Goal: Use online tool/utility: Utilize a website feature to perform a specific function

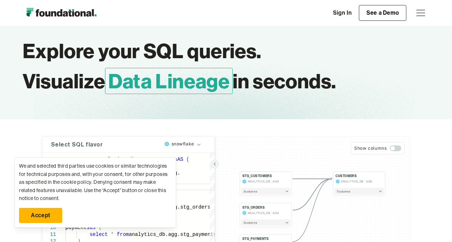
click at [43, 218] on link "Accept" at bounding box center [40, 215] width 43 height 15
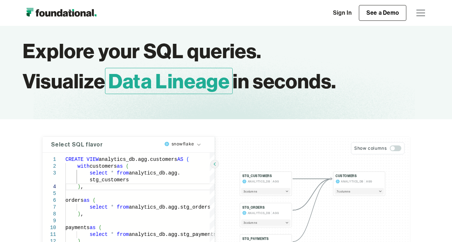
click at [31, 209] on div "Select SQL flavor snowflake 1 2 3 4 5 6 7 8 9 10 11 12 13 14 15 16 17 18 19 20 …" at bounding box center [226, 215] width 452 height 192
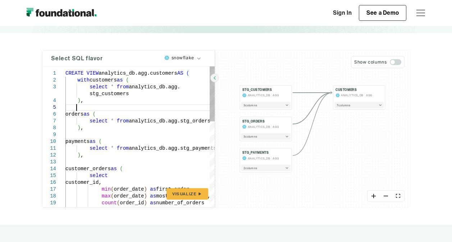
click at [120, 109] on div at bounding box center [139, 107] width 149 height 7
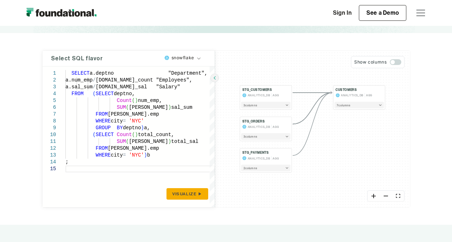
click at [179, 191] on span "Visualize" at bounding box center [184, 194] width 24 height 6
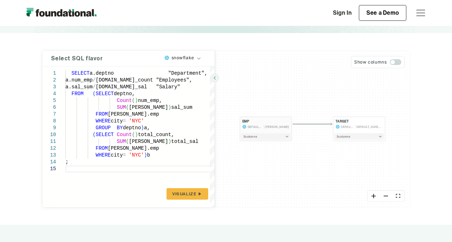
click at [287, 135] on button "3 column s" at bounding box center [265, 136] width 49 height 6
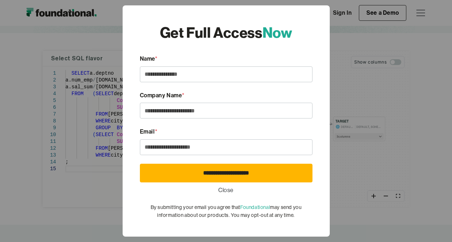
click at [227, 192] on link "Close" at bounding box center [225, 190] width 15 height 9
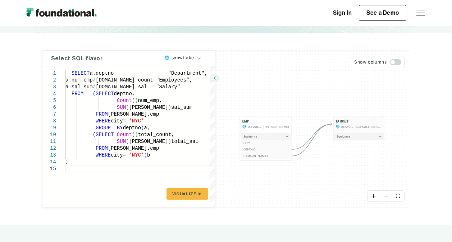
click at [375, 137] on button "3 column s" at bounding box center [358, 136] width 49 height 6
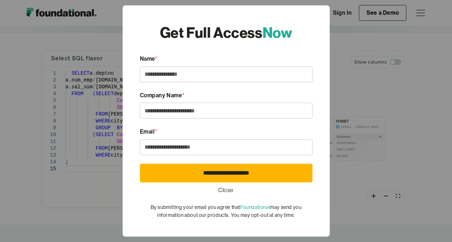
click at [226, 189] on link "Close" at bounding box center [225, 190] width 15 height 9
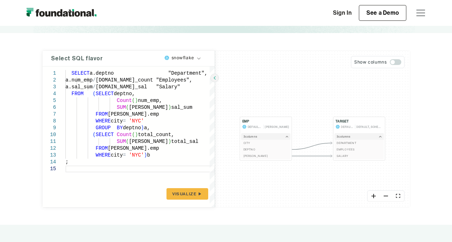
click at [33, 92] on div "**********" at bounding box center [226, 129] width 452 height 192
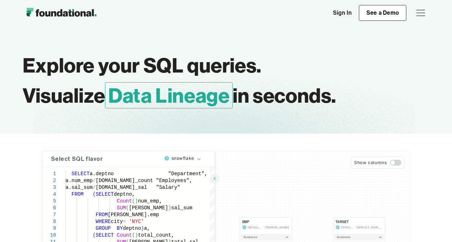
click at [24, 162] on div "**********" at bounding box center [226, 230] width 452 height 192
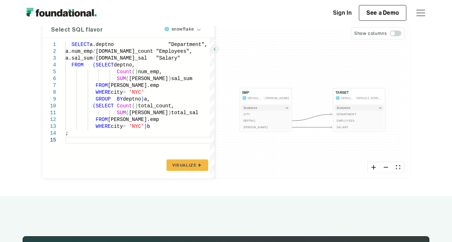
scroll to position [115, 0]
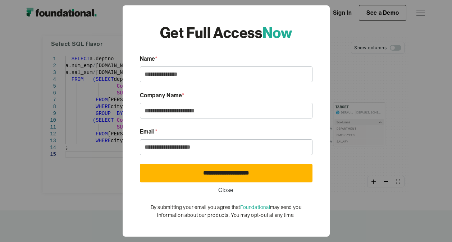
click at [227, 189] on link "Close" at bounding box center [225, 190] width 15 height 9
click at [223, 189] on link "Close" at bounding box center [225, 190] width 15 height 9
click at [228, 190] on link "Close" at bounding box center [225, 190] width 15 height 9
click at [223, 188] on link "Close" at bounding box center [225, 190] width 15 height 9
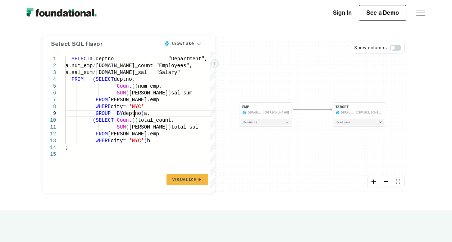
scroll to position [0, 0]
click at [135, 115] on div "SELECT a.deptno "Department", a.num_emp / [DOMAIN_NAME]_count "Employees", a.sa…" at bounding box center [139, 122] width 149 height 141
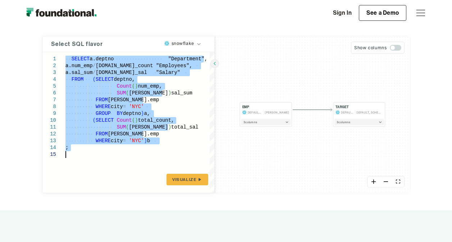
type textarea "**********"
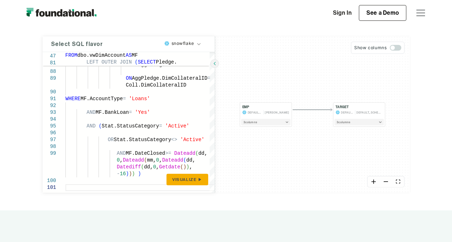
click at [190, 181] on span "Visualize" at bounding box center [184, 180] width 24 height 6
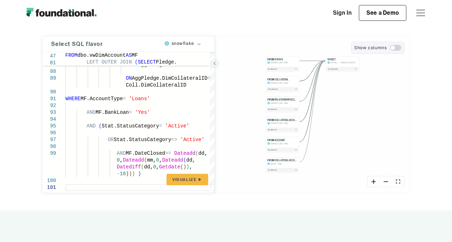
click at [398, 50] on span "button" at bounding box center [394, 48] width 11 height 6
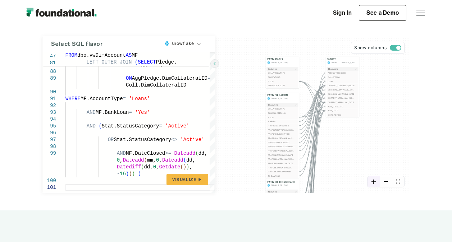
click at [375, 183] on icon "zoom in" at bounding box center [373, 182] width 4 height 4
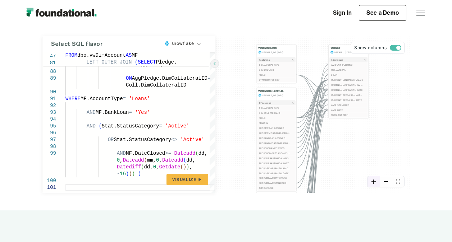
click at [375, 183] on icon "zoom in" at bounding box center [373, 182] width 4 height 4
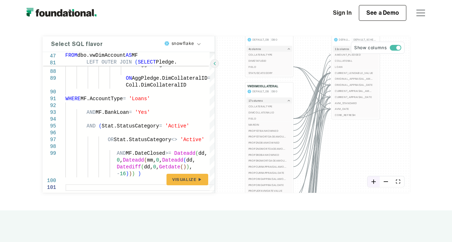
click at [375, 183] on icon "zoom in" at bounding box center [373, 182] width 4 height 4
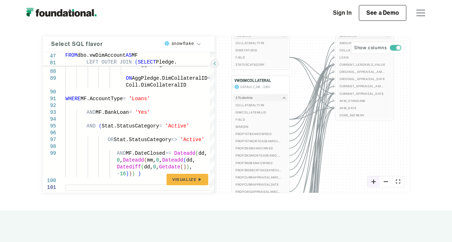
click at [375, 183] on icon "zoom in" at bounding box center [373, 182] width 4 height 4
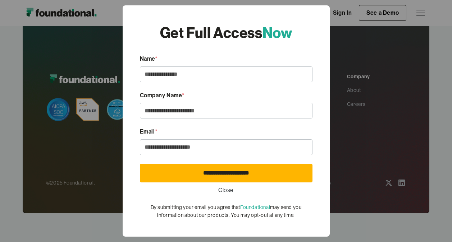
scroll to position [414, 0]
click at [226, 191] on link "Close" at bounding box center [225, 190] width 15 height 9
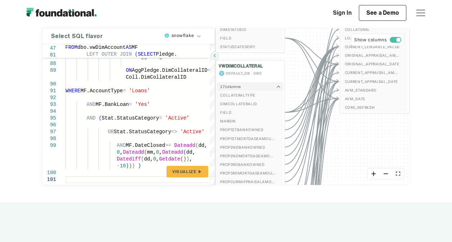
scroll to position [113, 0]
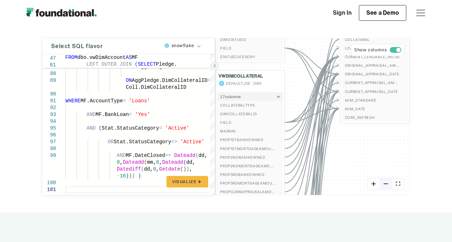
click at [386, 186] on button "zoom out" at bounding box center [385, 184] width 12 height 11
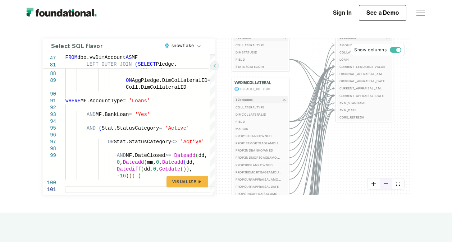
click at [386, 186] on button "zoom out" at bounding box center [385, 184] width 12 height 11
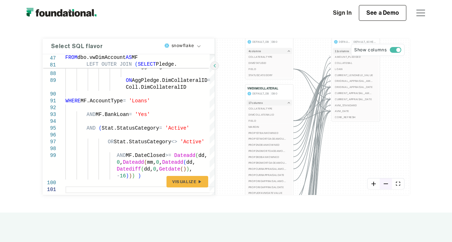
click at [386, 186] on button "zoom out" at bounding box center [385, 184] width 12 height 11
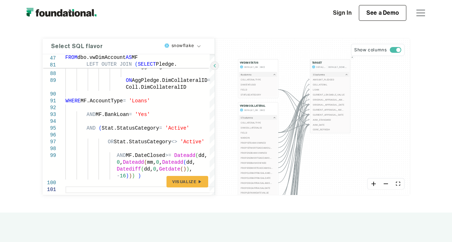
drag, startPoint x: 341, startPoint y: 49, endPoint x: 322, endPoint y: 62, distance: 22.2
click at [322, 62] on div "TARGET DEFAULT_DB DEFAULT_SCHEMA" at bounding box center [329, 65] width 36 height 8
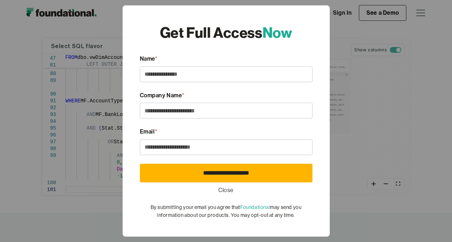
click at [227, 189] on link "Close" at bounding box center [225, 190] width 15 height 9
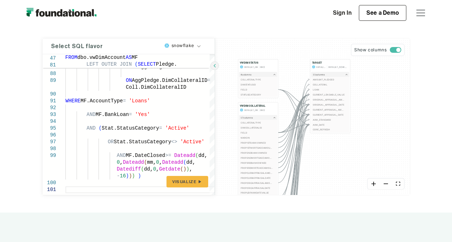
click at [290, 138] on icon "Edge from 47cc3be6c25019243d85ddbdc1fe46ed to 09b4ae2b52a943b844ec0fa6320c7db0" at bounding box center [293, 130] width 31 height 73
click at [255, 133] on span "FIELD" at bounding box center [256, 132] width 32 height 3
click at [231, 60] on div "VWDIMSTATUS DEFAULT_DB DBO 4 column s COLLATERALTYPE DIMSTATUSID FIELD STATUSCA…" at bounding box center [312, 116] width 195 height 157
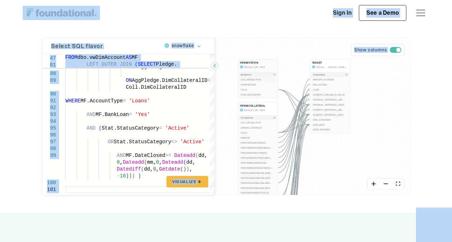
click at [244, 77] on button "COLLATERALTYPE" at bounding box center [258, 79] width 38 height 5
click at [392, 52] on span "button" at bounding box center [394, 50] width 11 height 6
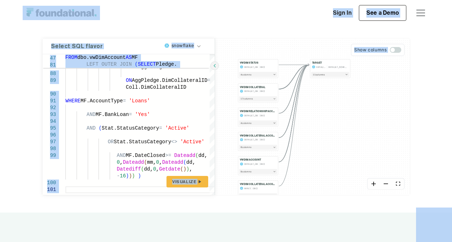
drag, startPoint x: 289, startPoint y: 156, endPoint x: 311, endPoint y: 181, distance: 33.4
click at [311, 181] on div "VWDIMSTATUS DEFAULT_DB DBO 4 column s VWDIMCOLLATERAL DEFAULT_DB DBO 17 column …" at bounding box center [312, 116] width 195 height 157
click at [351, 84] on div "VWDIMSTATUS DEFAULT_DB DBO 4 column s VWDIMCOLLATERAL DEFAULT_DB DBO 17 column …" at bounding box center [312, 116] width 195 height 157
